Goal: Task Accomplishment & Management: Use online tool/utility

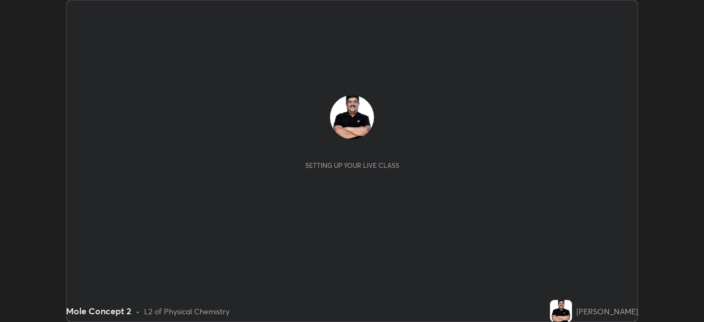
scroll to position [322, 704]
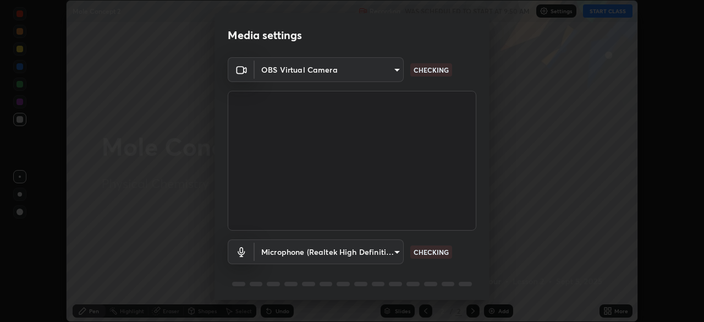
type input "495e9aafafa99ab02b2630cd73316b4ffac4e6b0a44c495734db4bb24564e739"
click at [340, 245] on body "Erase all Mole Concept 2 Recording WAS SCHEDULED TO START AT 9:50 AM Settings S…" at bounding box center [352, 161] width 704 height 322
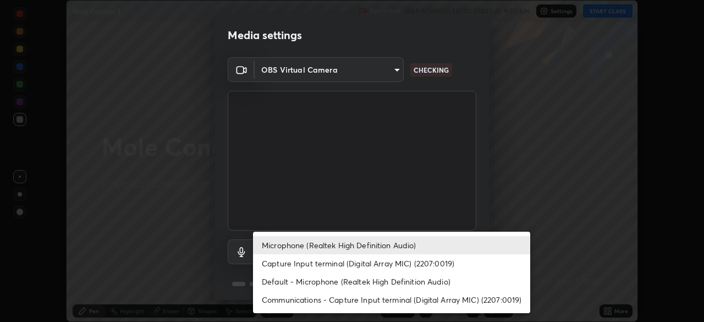
click at [346, 245] on li "Microphone (Realtek High Definition Audio)" at bounding box center [391, 245] width 277 height 18
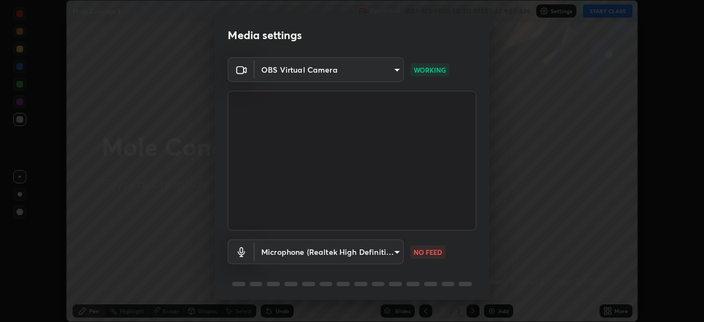
click at [363, 256] on body "Erase all Mole Concept 2 Recording WAS SCHEDULED TO START AT 9:50 AM Settings S…" at bounding box center [352, 161] width 704 height 322
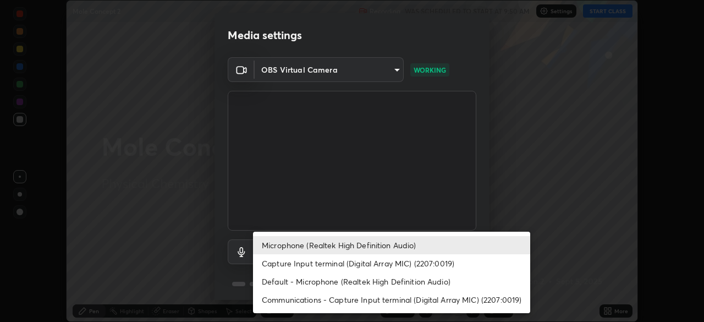
click at [344, 260] on li "Capture Input terminal (Digital Array MIC) (2207:0019)" at bounding box center [391, 263] width 277 height 18
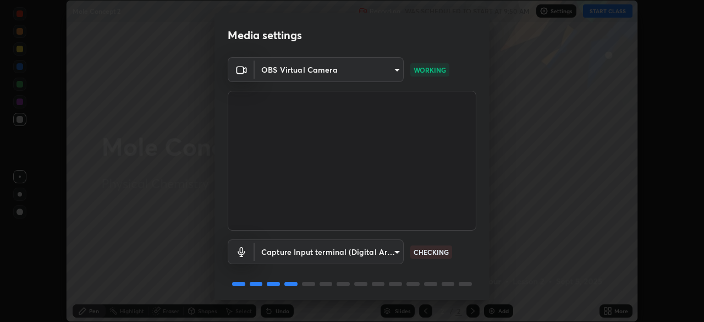
click at [346, 256] on body "Erase all Mole Concept 2 Recording WAS SCHEDULED TO START AT 9:50 AM Settings S…" at bounding box center [352, 161] width 704 height 322
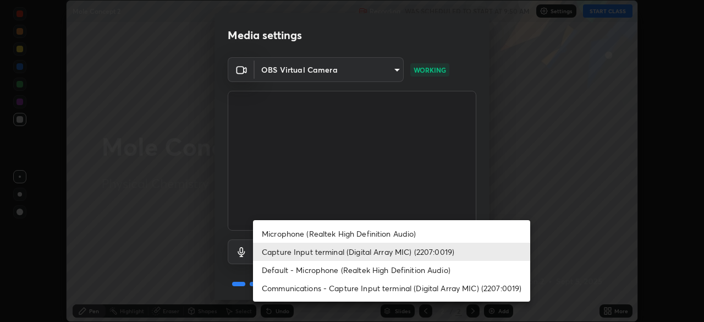
click at [363, 272] on li "Default - Microphone (Realtek High Definition Audio)" at bounding box center [391, 270] width 277 height 18
type input "default"
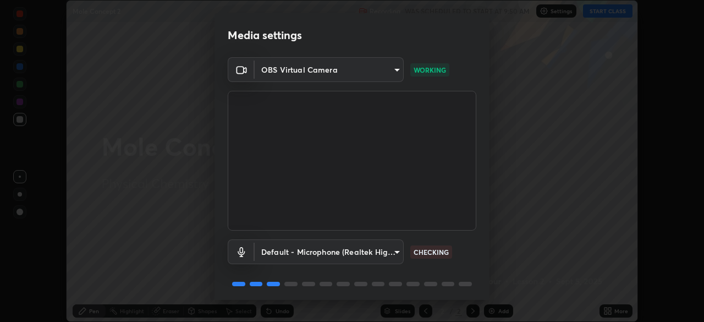
scroll to position [39, 0]
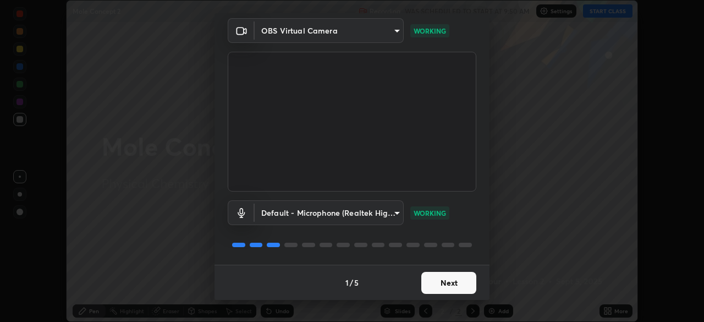
click at [456, 285] on button "Next" at bounding box center [448, 283] width 55 height 22
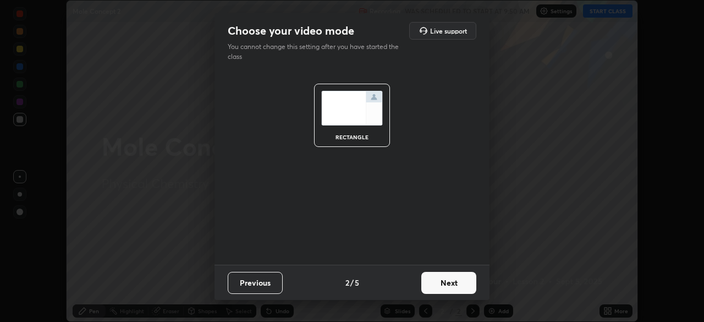
scroll to position [0, 0]
click at [458, 286] on button "Next" at bounding box center [448, 283] width 55 height 22
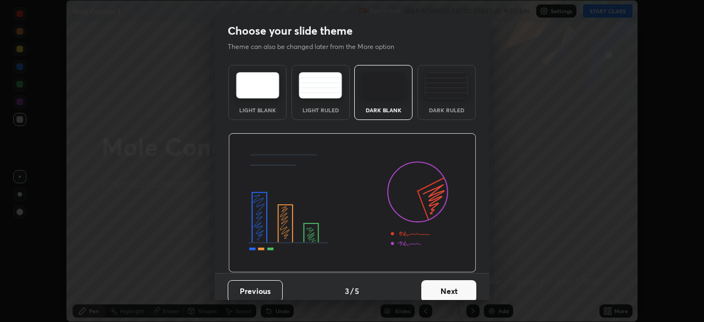
click at [466, 291] on button "Next" at bounding box center [448, 291] width 55 height 22
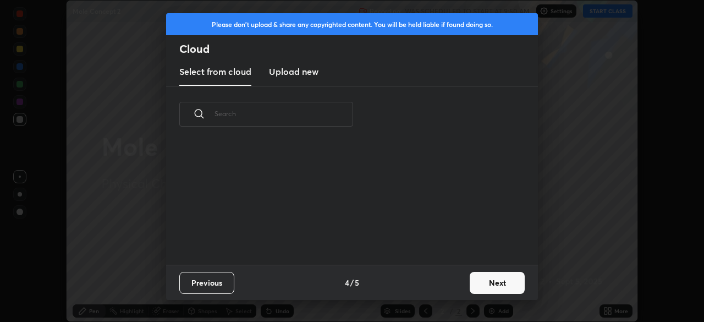
click at [492, 288] on button "Next" at bounding box center [497, 283] width 55 height 22
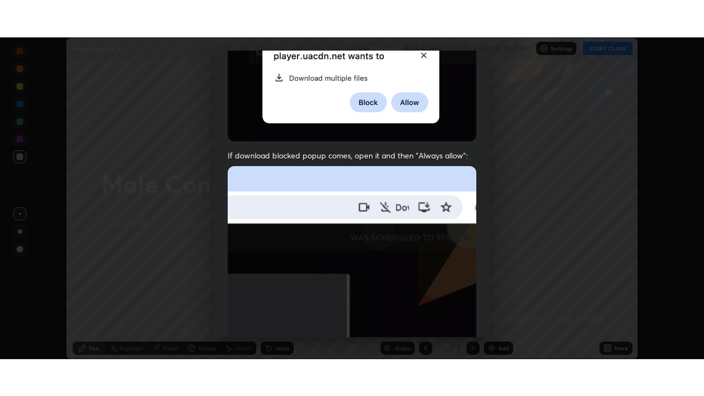
scroll to position [263, 0]
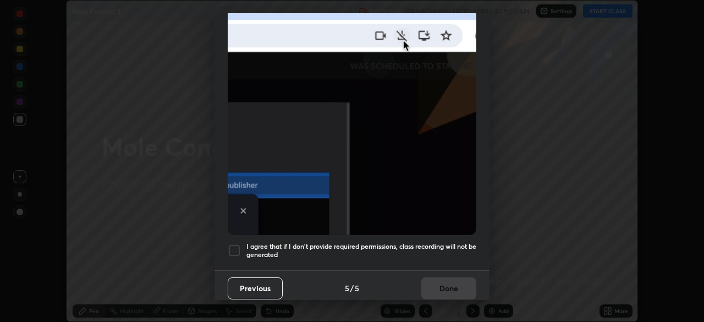
click at [234, 245] on div at bounding box center [234, 250] width 13 height 13
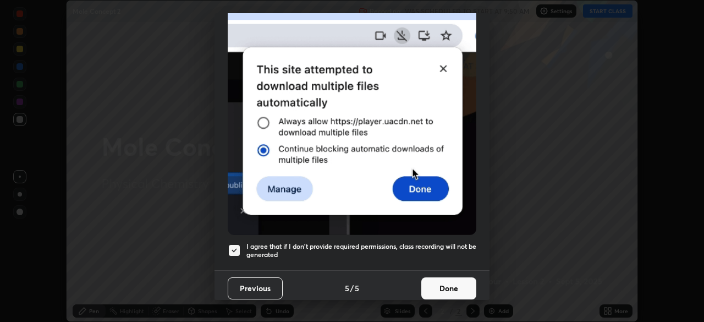
click at [433, 286] on button "Done" at bounding box center [448, 288] width 55 height 22
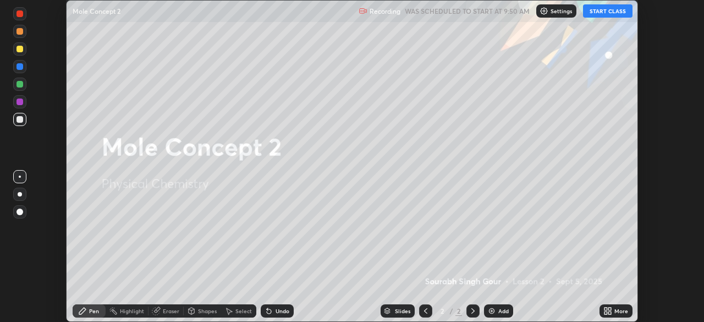
click at [609, 14] on button "START CLASS" at bounding box center [607, 10] width 49 height 13
click at [614, 311] on div "More" at bounding box center [615, 310] width 33 height 13
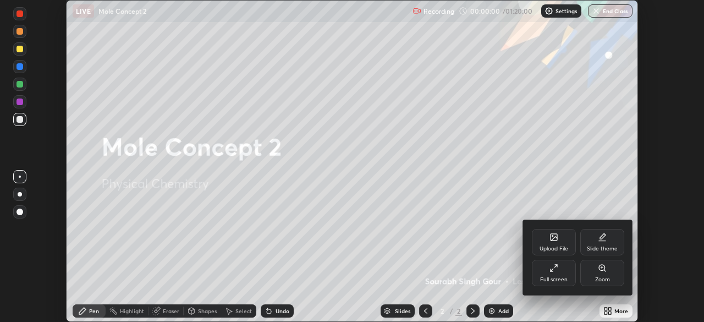
click at [561, 275] on div "Full screen" at bounding box center [554, 273] width 44 height 26
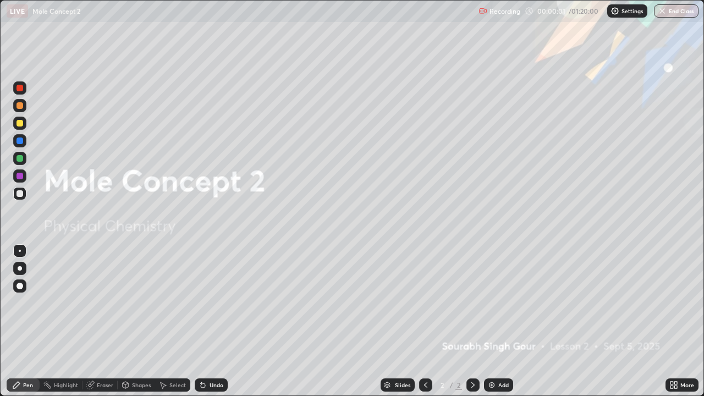
scroll to position [396, 704]
click at [501, 321] on div "Add" at bounding box center [503, 384] width 10 height 5
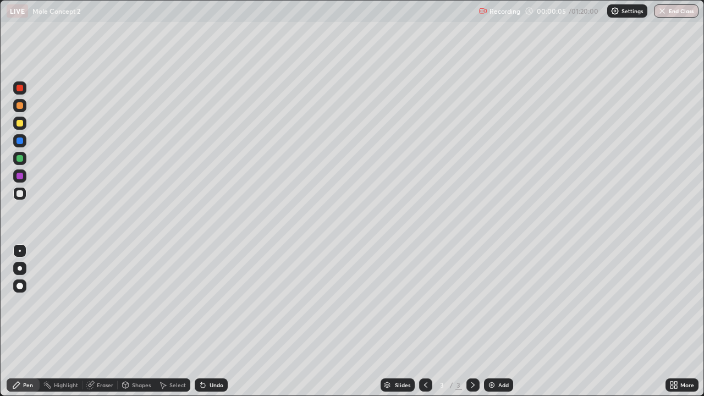
click at [21, 269] on div at bounding box center [20, 268] width 4 height 4
click at [19, 123] on div at bounding box center [19, 123] width 7 height 7
click at [20, 251] on div at bounding box center [20, 251] width 2 height 2
click at [20, 268] on div at bounding box center [20, 268] width 4 height 4
click at [24, 122] on div at bounding box center [19, 123] width 13 height 13
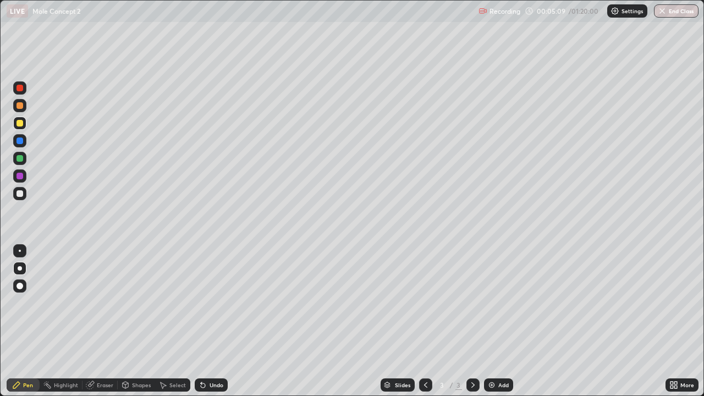
click at [20, 194] on div at bounding box center [19, 193] width 7 height 7
click at [484, 321] on div "Add" at bounding box center [498, 384] width 29 height 13
click at [19, 124] on div at bounding box center [19, 123] width 7 height 7
click at [492, 321] on img at bounding box center [491, 385] width 9 height 9
click at [488, 321] on img at bounding box center [491, 385] width 9 height 9
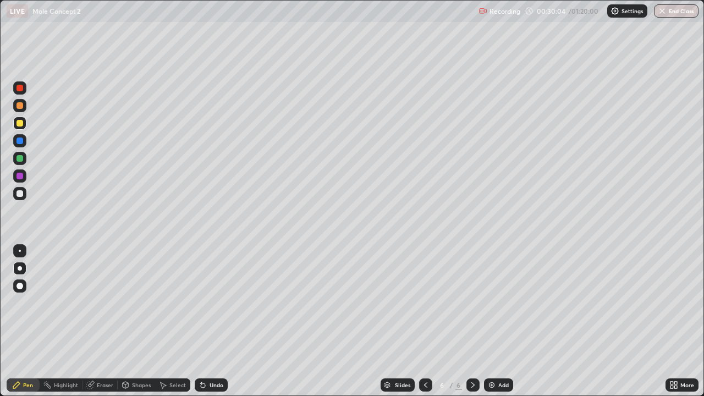
click at [491, 321] on img at bounding box center [491, 385] width 9 height 9
click at [211, 321] on div "Undo" at bounding box center [217, 384] width 14 height 5
click at [205, 321] on icon at bounding box center [203, 385] width 9 height 9
click at [21, 196] on div at bounding box center [19, 193] width 7 height 7
click at [19, 124] on div at bounding box center [19, 123] width 7 height 7
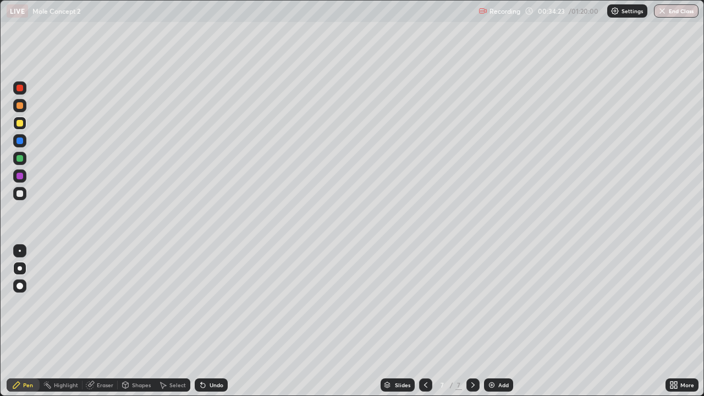
click at [215, 321] on div "Undo" at bounding box center [211, 384] width 33 height 13
click at [217, 321] on div "Undo" at bounding box center [217, 384] width 14 height 5
click at [204, 321] on icon at bounding box center [203, 385] width 9 height 9
click at [210, 321] on div "Undo" at bounding box center [217, 384] width 14 height 5
click at [493, 321] on img at bounding box center [491, 385] width 9 height 9
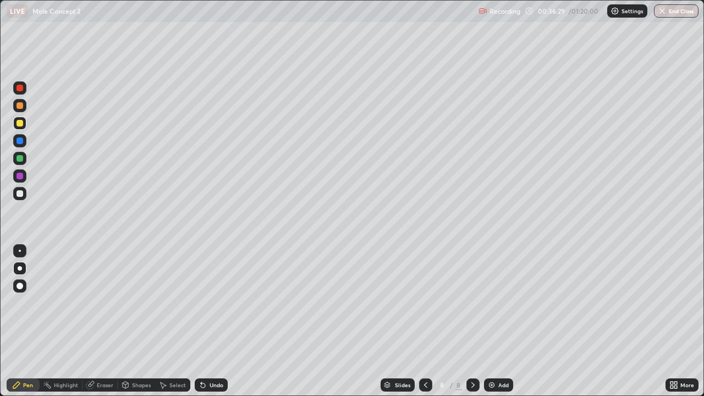
click at [429, 321] on div at bounding box center [425, 384] width 13 height 13
click at [471, 321] on icon at bounding box center [473, 385] width 9 height 9
click at [20, 196] on div at bounding box center [19, 193] width 7 height 7
click at [488, 321] on img at bounding box center [491, 385] width 9 height 9
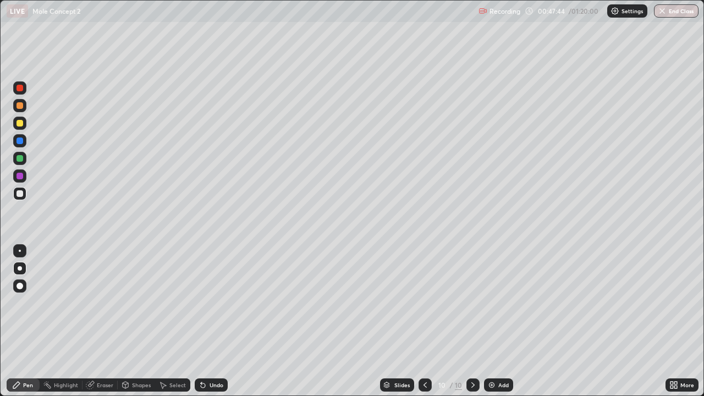
click at [428, 321] on icon at bounding box center [425, 385] width 9 height 9
click at [472, 321] on icon at bounding box center [473, 385] width 9 height 9
click at [20, 127] on div at bounding box center [19, 123] width 13 height 13
click at [20, 196] on div at bounding box center [19, 193] width 7 height 7
click at [107, 321] on div "Eraser" at bounding box center [99, 384] width 35 height 13
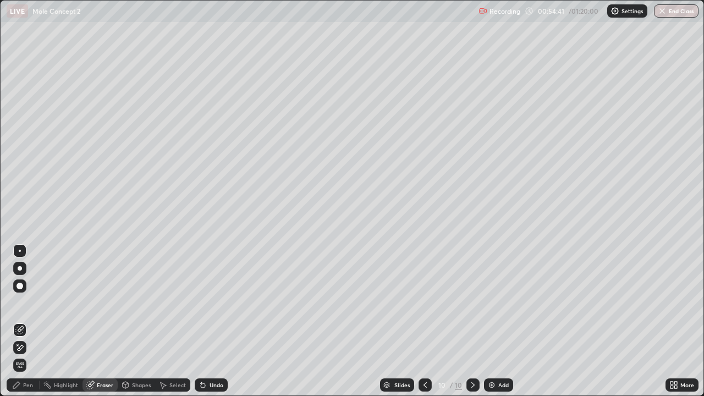
click at [31, 321] on div "Pen" at bounding box center [23, 384] width 33 height 13
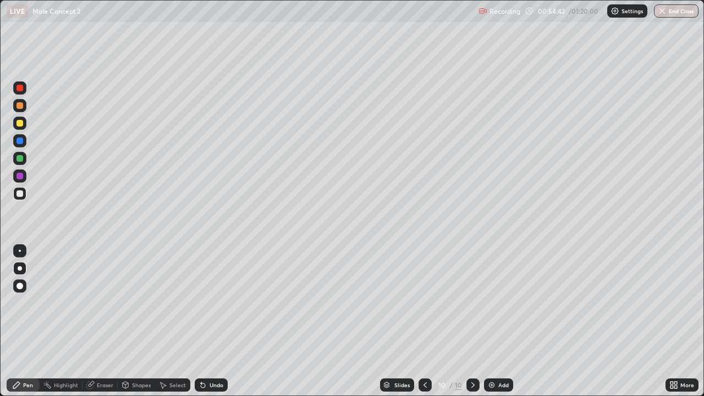
click at [24, 125] on div at bounding box center [19, 123] width 13 height 13
click at [488, 321] on img at bounding box center [491, 385] width 9 height 9
click at [25, 195] on div at bounding box center [19, 193] width 13 height 13
click at [490, 321] on img at bounding box center [491, 385] width 9 height 9
click at [20, 123] on div at bounding box center [19, 123] width 7 height 7
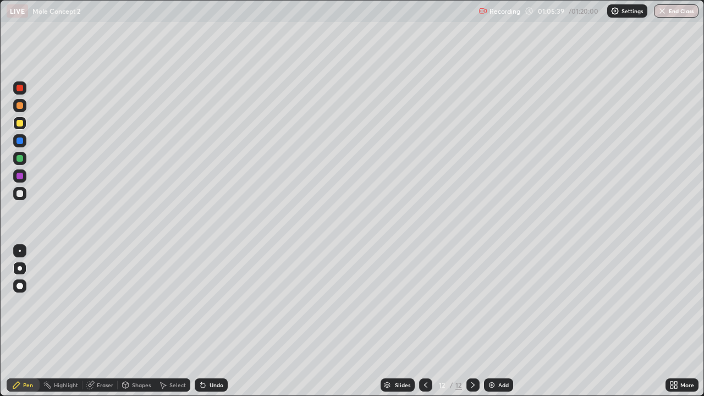
click at [489, 321] on img at bounding box center [491, 385] width 9 height 9
click at [420, 321] on div at bounding box center [425, 384] width 13 height 13
click at [472, 321] on icon at bounding box center [473, 385] width 9 height 9
click at [24, 199] on div at bounding box center [19, 193] width 13 height 13
click at [674, 14] on button "End Class" at bounding box center [676, 10] width 45 height 13
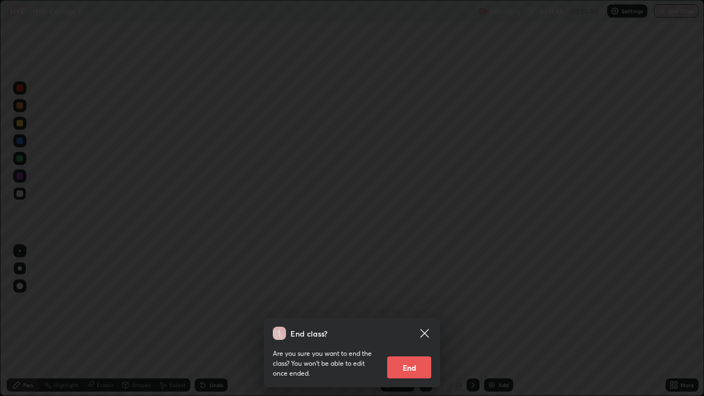
click at [404, 321] on button "End" at bounding box center [409, 367] width 44 height 22
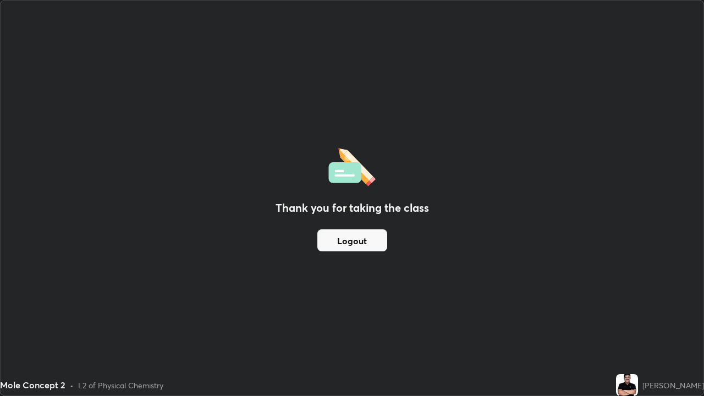
click at [358, 240] on button "Logout" at bounding box center [352, 240] width 70 height 22
